Goal: Navigation & Orientation: Find specific page/section

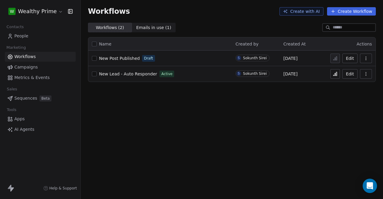
click at [203, 97] on div "Workflows Create with AI Create Workflow Workflows ( 2 ) Workflows ( 2 ) Emails…" at bounding box center [232, 99] width 303 height 199
click at [139, 73] on span "New Lead - Auto Responder" at bounding box center [128, 74] width 58 height 5
click at [142, 26] on span "Emails in use ( 1 )" at bounding box center [153, 28] width 35 height 6
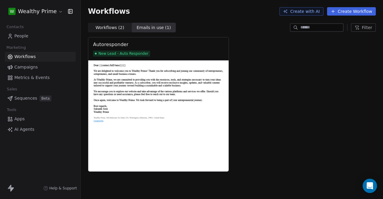
click at [33, 37] on link "People" at bounding box center [40, 36] width 71 height 10
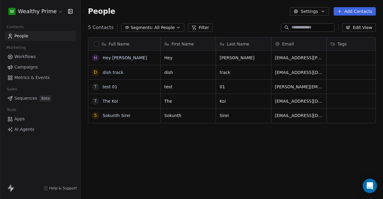
scroll to position [171, 298]
click at [97, 42] on button "button" at bounding box center [96, 44] width 5 height 5
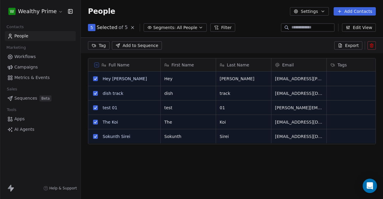
scroll to position [150, 298]
click at [373, 44] on icon at bounding box center [371, 44] width 1 height 1
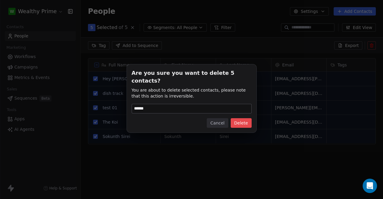
type input "******"
click at [239, 118] on button "Delete" at bounding box center [241, 123] width 21 height 10
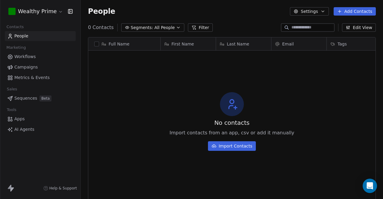
scroll to position [171, 298]
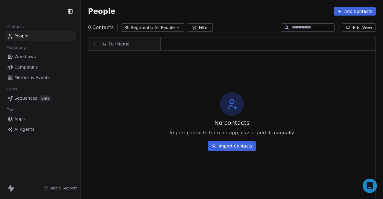
scroll to position [171, 298]
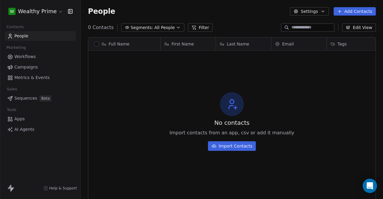
click at [34, 34] on link "People" at bounding box center [40, 36] width 71 height 10
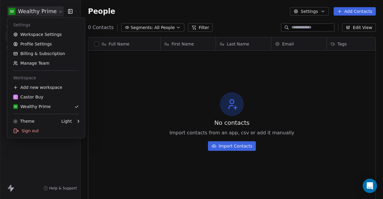
click at [34, 12] on html "W Wealthy Prime Contacts People Marketing Workflows Campaigns Metrics & Events …" at bounding box center [191, 99] width 383 height 199
click at [173, 122] on html "W Wealthy Prime Contacts People Marketing Workflows Campaigns Metrics & Events …" at bounding box center [191, 99] width 383 height 199
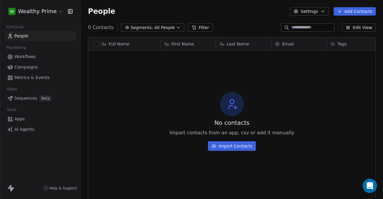
click at [42, 55] on link "Workflows" at bounding box center [40, 57] width 71 height 10
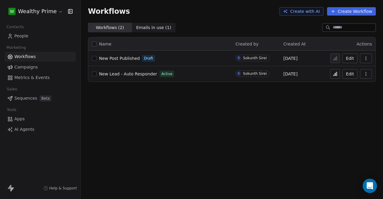
click at [150, 28] on span "Emails in use ( 1 )" at bounding box center [153, 28] width 35 height 6
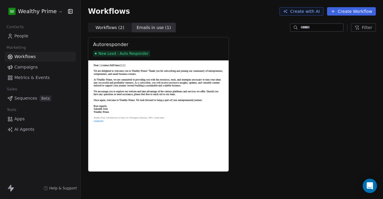
click at [46, 34] on link "People" at bounding box center [40, 36] width 71 height 10
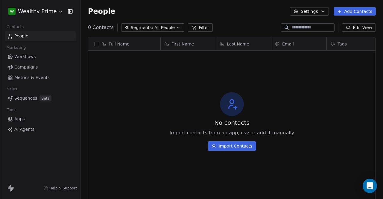
scroll to position [171, 298]
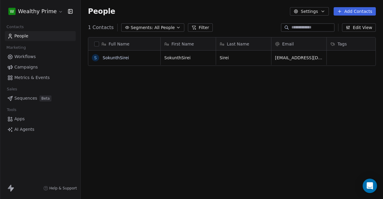
scroll to position [171, 298]
click at [32, 59] on span "Workflows" at bounding box center [25, 57] width 22 height 6
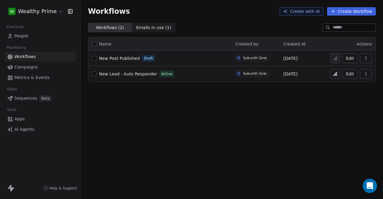
click at [124, 73] on span "New Lead - Auto Responder" at bounding box center [128, 74] width 58 height 5
click at [46, 34] on link "People" at bounding box center [40, 36] width 71 height 10
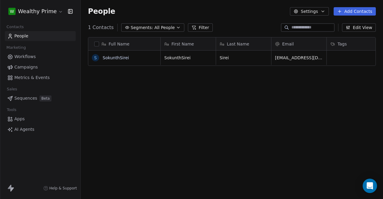
scroll to position [171, 298]
click at [249, 155] on div "Full Name S SokunthSirei First Name Last Name Email Tags Status SokunthSirei Si…" at bounding box center [232, 119] width 303 height 175
click at [213, 132] on div "Full Name S SokunthSirei First Name Last Name Email Tags Status SokunthSirei Si…" at bounding box center [232, 119] width 303 height 175
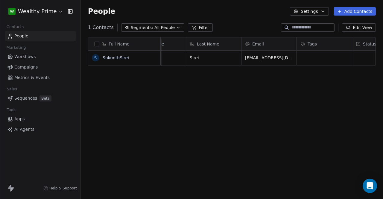
scroll to position [0, 81]
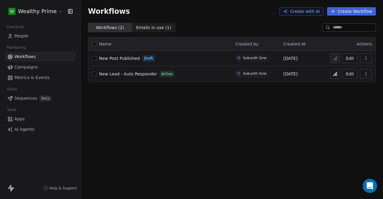
click at [42, 37] on link "People" at bounding box center [40, 36] width 71 height 10
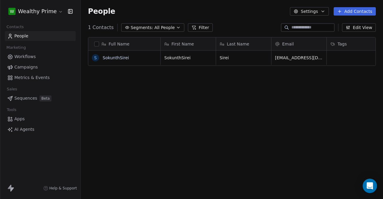
scroll to position [171, 298]
click at [25, 123] on link "Apps" at bounding box center [40, 119] width 71 height 10
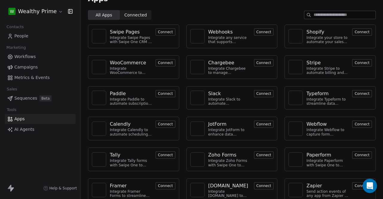
scroll to position [49, 0]
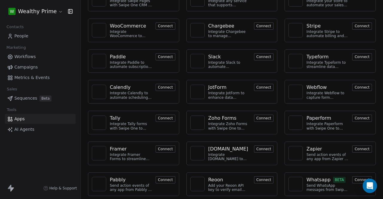
click at [166, 181] on button "Connect" at bounding box center [166, 179] width 20 height 7
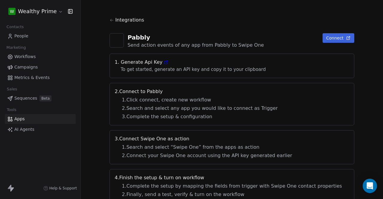
scroll to position [2, 0]
click at [19, 120] on span "Apps" at bounding box center [19, 119] width 10 height 6
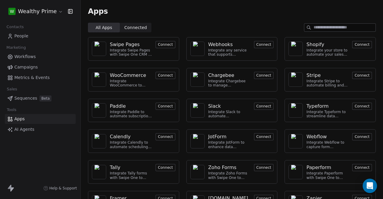
click at [276, 93] on div "Swipe Pages Integrate Swipe Pages with Swipe One CRM to capture lead data. Conn…" at bounding box center [232, 141] width 303 height 218
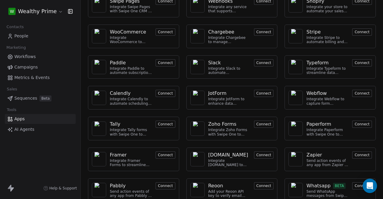
scroll to position [49, 0]
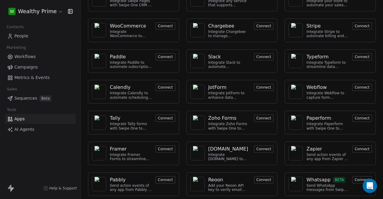
click at [26, 100] on span "Sequences" at bounding box center [25, 98] width 23 height 6
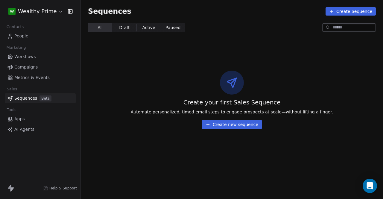
click at [30, 76] on span "Metrics & Events" at bounding box center [31, 78] width 35 height 6
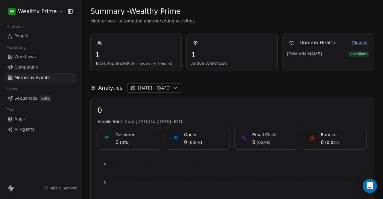
click at [229, 58] on span "1" at bounding box center [232, 54] width 82 height 9
click at [37, 64] on link "Campaigns" at bounding box center [40, 67] width 71 height 10
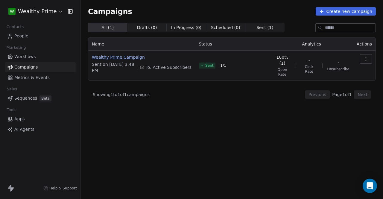
click at [136, 56] on span "Wealthy Prime Campaign" at bounding box center [142, 57] width 100 height 6
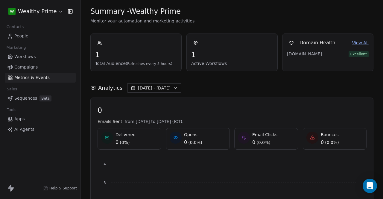
click at [32, 64] on span "Campaigns" at bounding box center [25, 67] width 23 height 6
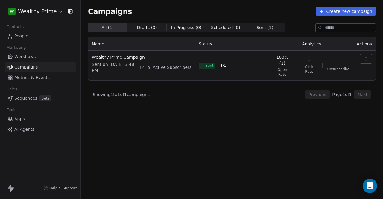
click at [43, 58] on link "Workflows" at bounding box center [40, 57] width 71 height 10
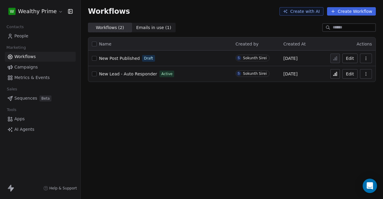
click at [35, 33] on link "People" at bounding box center [40, 36] width 71 height 10
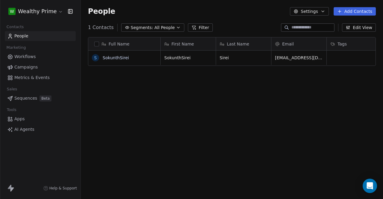
scroll to position [171, 298]
click at [45, 54] on link "Workflows" at bounding box center [40, 57] width 71 height 10
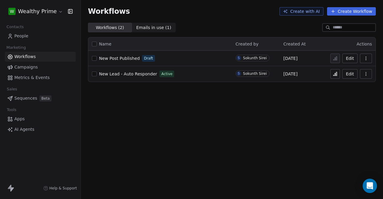
click at [50, 64] on link "Campaigns" at bounding box center [40, 67] width 71 height 10
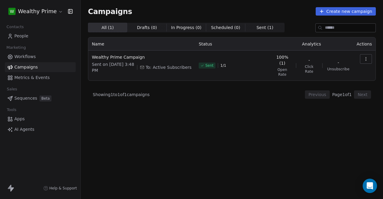
click at [20, 98] on span "Sequences" at bounding box center [25, 98] width 23 height 6
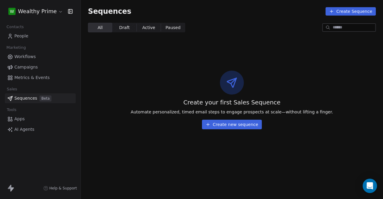
click at [34, 67] on span "Campaigns" at bounding box center [25, 67] width 23 height 6
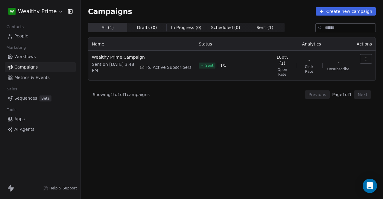
click at [26, 57] on span "Workflows" at bounding box center [25, 57] width 22 height 6
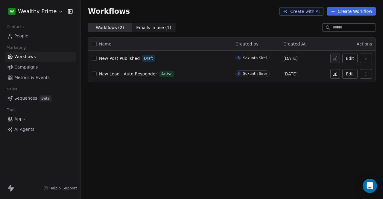
click at [124, 72] on span "New Lead - Auto Responder" at bounding box center [128, 74] width 58 height 5
click at [192, 107] on div "Workflows Create with AI Create Workflow Workflows ( 2 ) Workflows ( 2 ) Emails…" at bounding box center [232, 99] width 303 height 199
click at [39, 66] on link "Campaigns" at bounding box center [40, 67] width 71 height 10
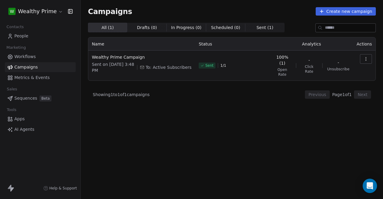
click at [257, 27] on span "Sent ( 1 )" at bounding box center [265, 28] width 17 height 6
click at [292, 163] on div "Campaigns Create new campaign All ( 1 ) All ( 1 ) Drafts ( 0 ) Drafts ( 0 ) In …" at bounding box center [232, 99] width 303 height 199
click at [30, 37] on link "People" at bounding box center [40, 36] width 71 height 10
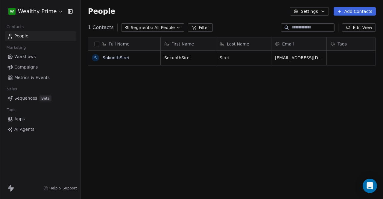
scroll to position [171, 298]
